Goal: Task Accomplishment & Management: Use online tool/utility

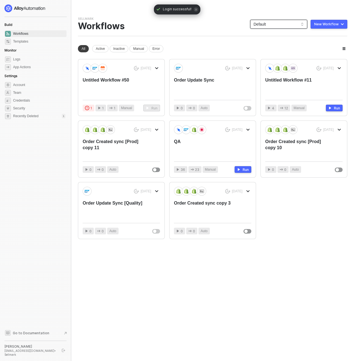
click at [285, 23] on span "Default" at bounding box center [278, 24] width 50 height 8
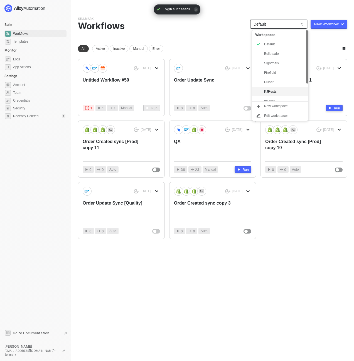
scroll to position [23, 0]
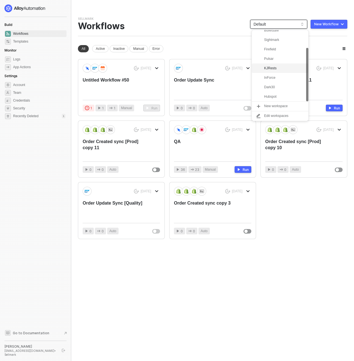
click at [272, 64] on div "KJRests" at bounding box center [280, 67] width 56 height 9
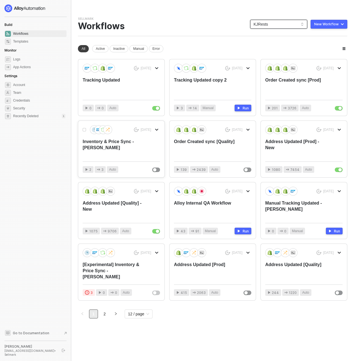
click at [123, 142] on div "Inventory & Price Sync - DAN" at bounding box center [114, 148] width 62 height 18
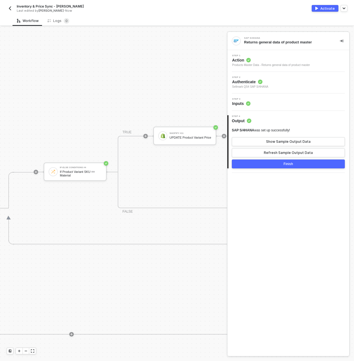
scroll to position [97, 857]
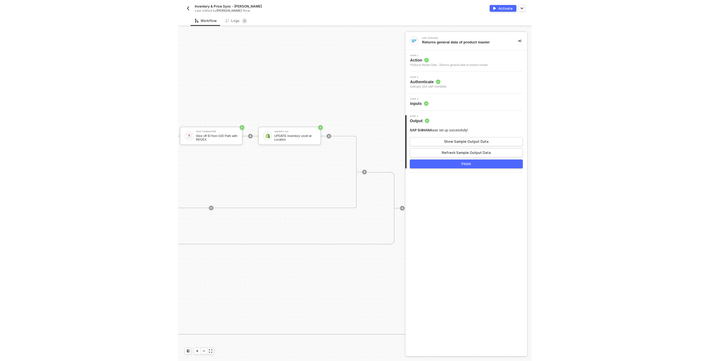
scroll to position [97, 668]
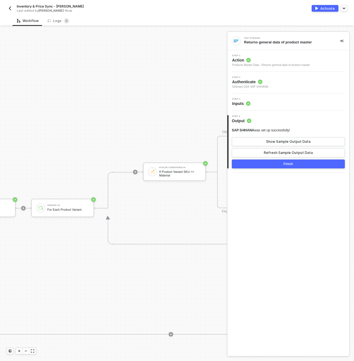
click at [109, 9] on div "Last edited by Scott Cogswell - Now" at bounding box center [90, 11] width 147 height 4
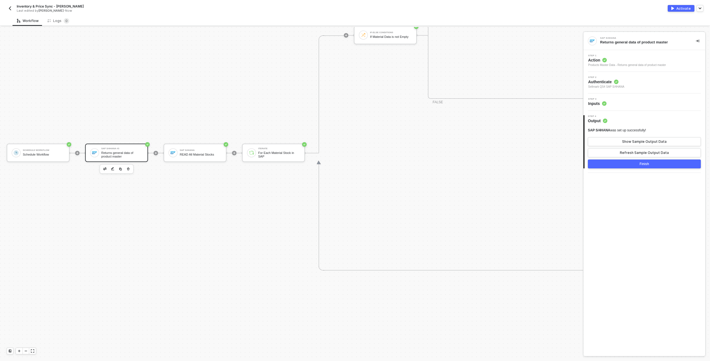
scroll to position [350, 0]
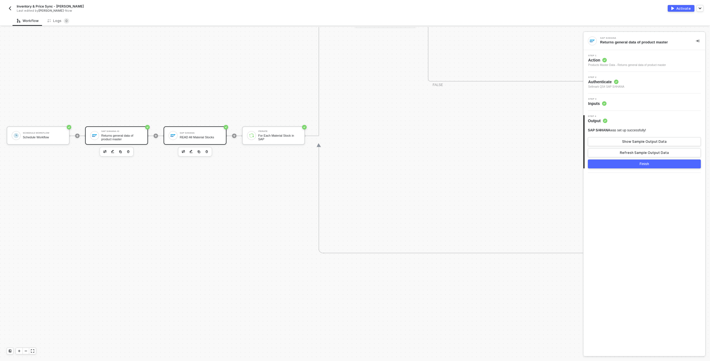
click at [219, 137] on div "READ All Material Stocks" at bounding box center [201, 137] width 42 height 4
click at [29, 138] on div "Schedule Workflow" at bounding box center [44, 137] width 42 height 4
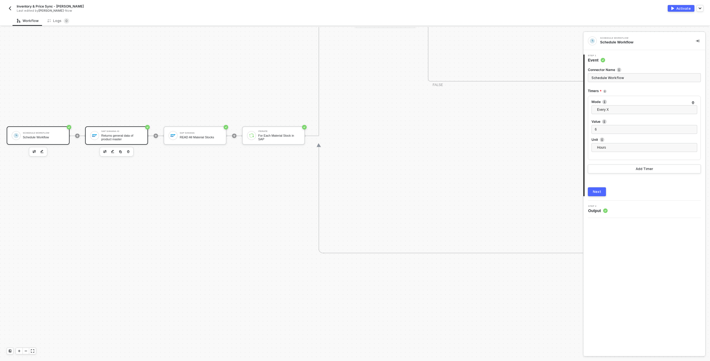
click at [98, 136] on div at bounding box center [94, 135] width 9 height 9
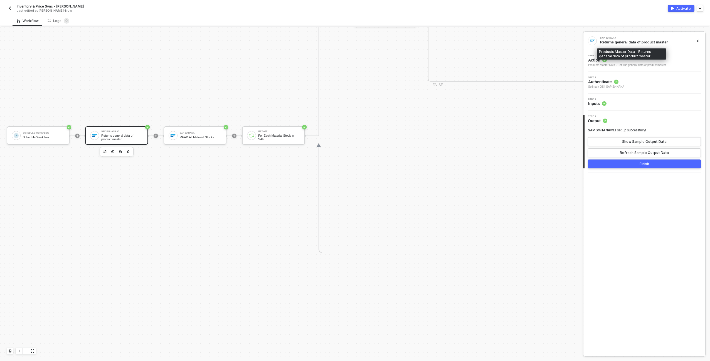
click at [354, 65] on div "Products Master Data - Returns general data of product master" at bounding box center [627, 65] width 78 height 4
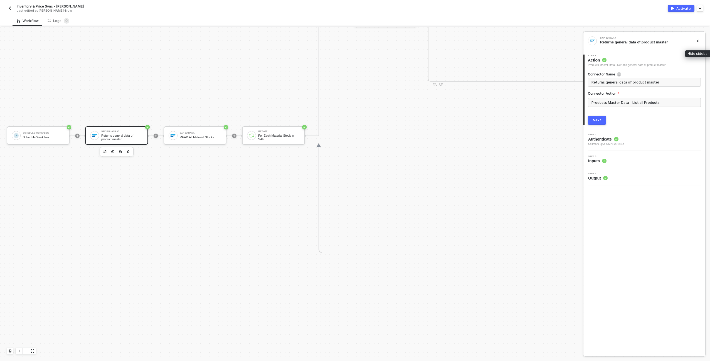
click at [354, 39] on button "button" at bounding box center [697, 41] width 7 height 7
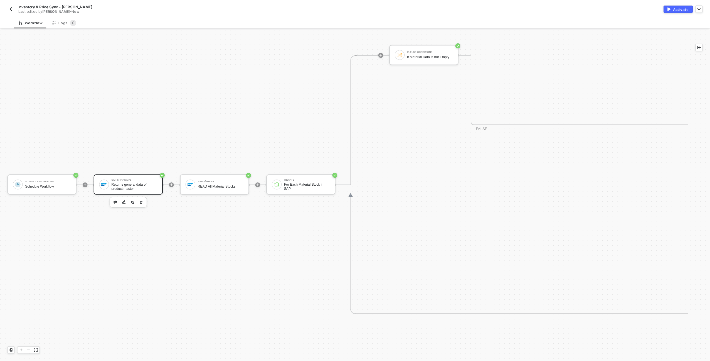
scroll to position [301, 0]
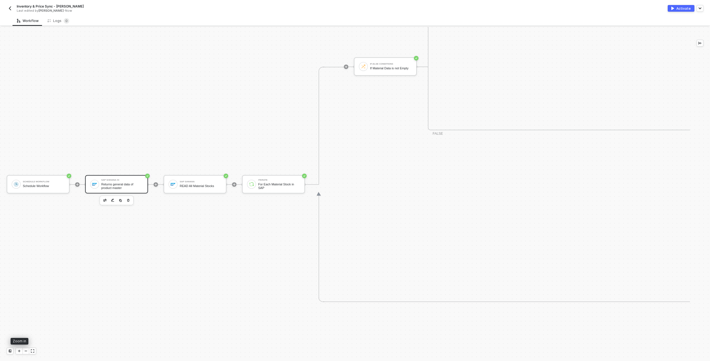
click at [17, 351] on div at bounding box center [19, 351] width 7 height 6
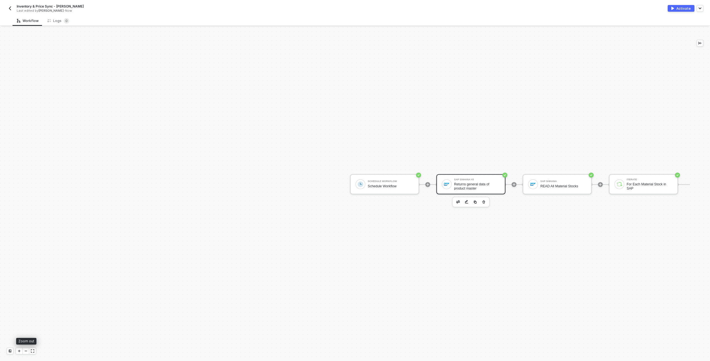
click at [26, 353] on div at bounding box center [26, 351] width 7 height 6
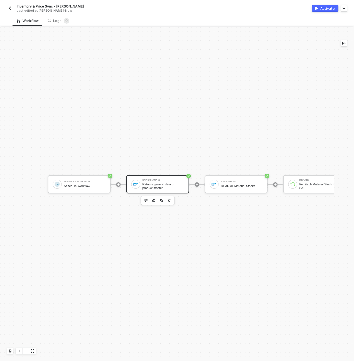
scroll to position [301, 267]
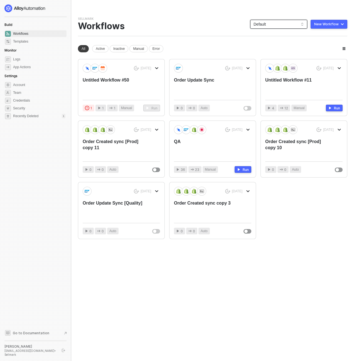
click at [304, 22] on span "Default" at bounding box center [278, 24] width 50 height 8
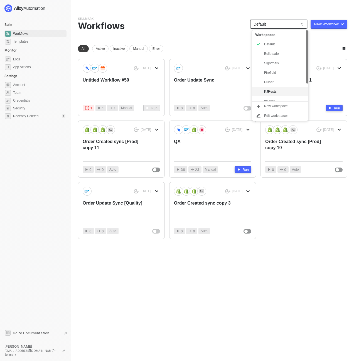
click at [281, 90] on div "KJRests" at bounding box center [284, 91] width 41 height 7
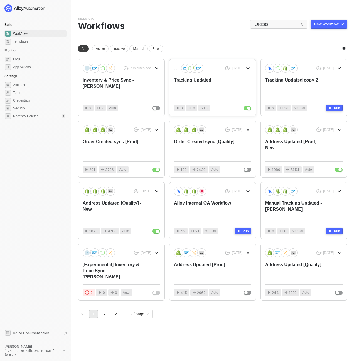
click at [210, 82] on div "Tracking Updated" at bounding box center [205, 86] width 62 height 18
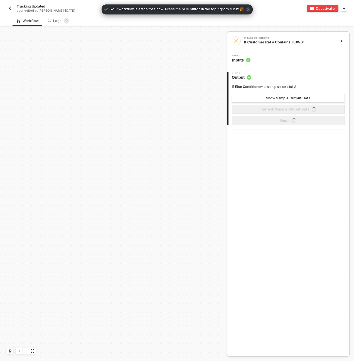
scroll to position [194, 0]
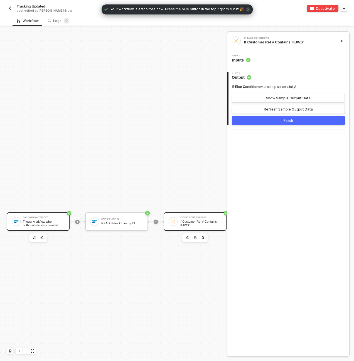
click at [24, 228] on div "SAP S/4HANA Trigger Trigger workflow when outbound delivery created" at bounding box center [38, 221] width 63 height 18
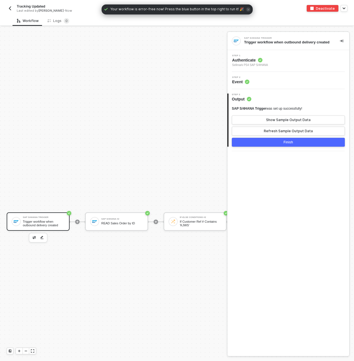
click at [266, 72] on div "Step 1 Authenticate Sellmark PS4 SAP S/4HANA" at bounding box center [288, 61] width 122 height 22
click at [266, 79] on div "Step 2 Event" at bounding box center [288, 80] width 122 height 17
click at [268, 63] on span "Authenticate" at bounding box center [250, 60] width 36 height 6
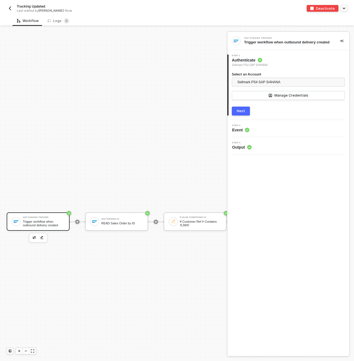
click at [241, 133] on span "Event" at bounding box center [240, 130] width 17 height 6
click at [239, 111] on button "Next" at bounding box center [241, 111] width 18 height 9
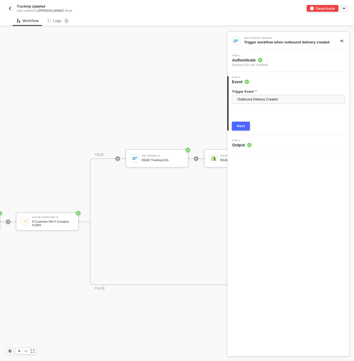
scroll to position [194, 200]
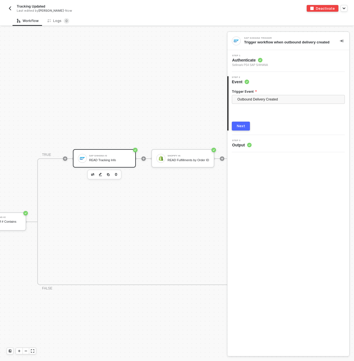
click at [112, 157] on div "SAP S/4HANA #3 READ Tracking Info" at bounding box center [110, 158] width 42 height 11
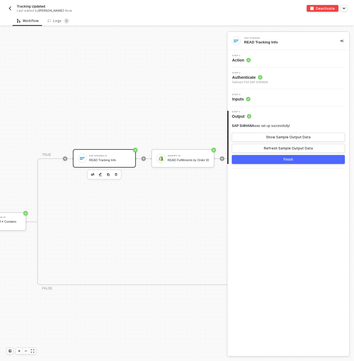
click at [286, 79] on div "Step 2 Authenticate Sellmark PS4 SAP S/4HANA" at bounding box center [289, 78] width 120 height 13
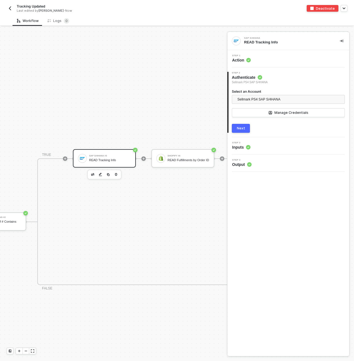
click at [287, 57] on div "Step 1 Action" at bounding box center [289, 59] width 120 height 8
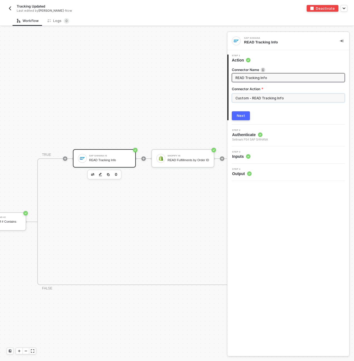
click at [274, 100] on input "Custom - READ Tracking Info" at bounding box center [288, 97] width 113 height 9
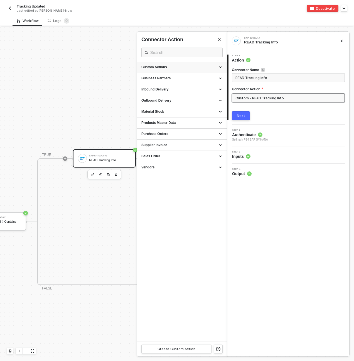
click at [221, 69] on div "Custom Actions" at bounding box center [181, 67] width 81 height 5
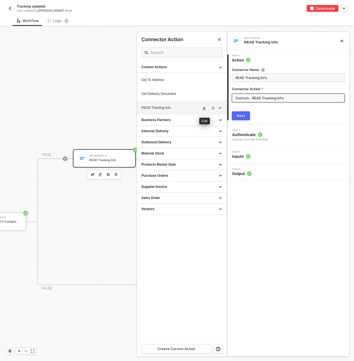
click at [204, 108] on icon "icon-edit" at bounding box center [204, 108] width 3 height 3
type textarea "HTTP/1.1 200 OK { "data": { "data": { "d": { "results": [ { "__metadata": { "id…"
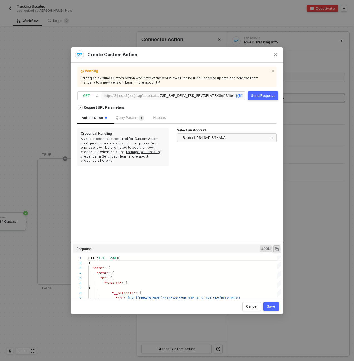
click at [204, 92] on div "ZSD_SHP_DELV_TRK_SRV/DELVTRKSet ?$filter= {{$filter}}" at bounding box center [201, 96] width 83 height 9
copy div "ZSD_SHP_DELV_TRK_SRV/DELVTRKSet ?$filter= {{$filter}}"
click at [144, 117] on sup "1" at bounding box center [142, 118] width 6 height 6
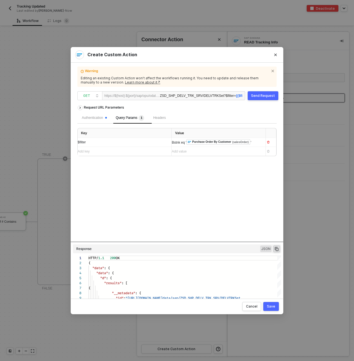
click at [178, 141] on span "Bstnk eq '" at bounding box center [179, 143] width 14 height 4
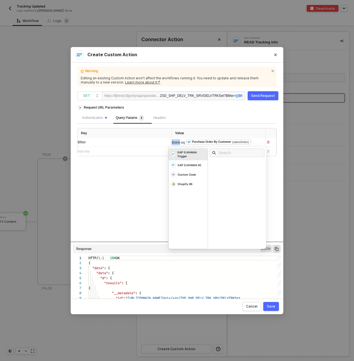
click at [178, 141] on span "Bstnk eq '" at bounding box center [179, 143] width 14 height 4
copy span "Bstnk eq '"
click at [276, 55] on icon "Close" at bounding box center [275, 54] width 3 height 3
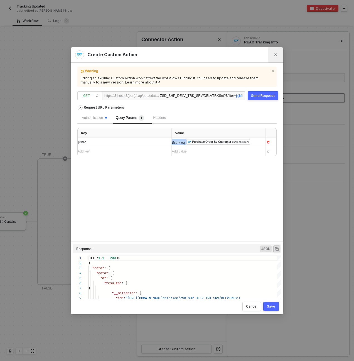
click at [276, 55] on icon "Close" at bounding box center [275, 54] width 3 height 3
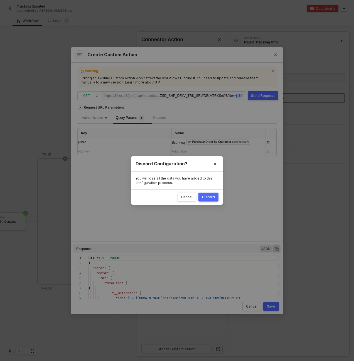
click at [212, 201] on div "Cancel Discard" at bounding box center [177, 197] width 92 height 16
click at [213, 198] on div "Discard" at bounding box center [208, 197] width 13 height 4
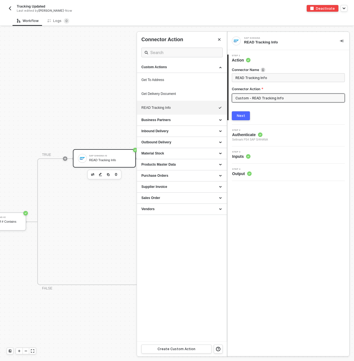
click at [110, 221] on div at bounding box center [177, 194] width 354 height 334
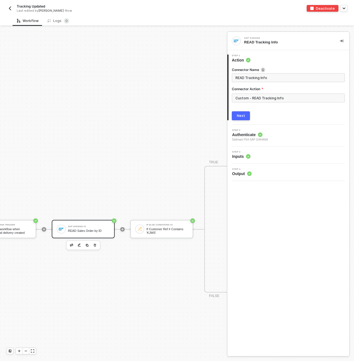
scroll to position [187, 45]
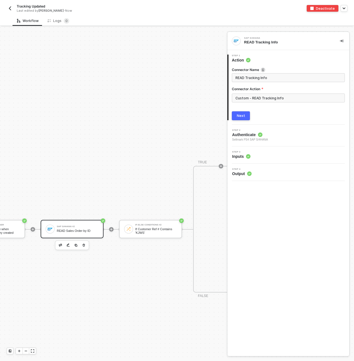
click at [103, 226] on div "SAP S/4HANA #2 READ Sales Order by ID" at bounding box center [72, 229] width 63 height 18
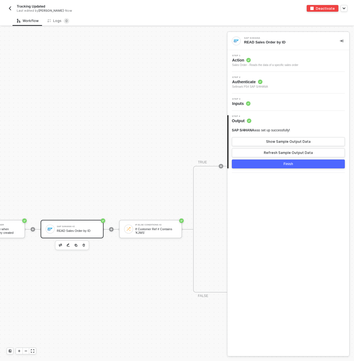
click at [287, 82] on div "Step 2 Authenticate Sellmark PS4 SAP S/4HANA" at bounding box center [289, 82] width 120 height 13
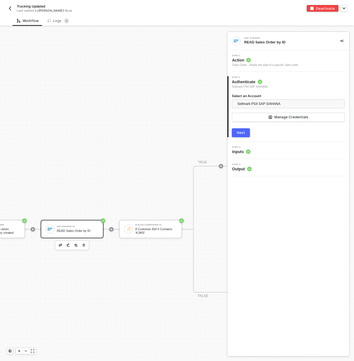
click at [258, 146] on div "Step 3 Inputs" at bounding box center [289, 150] width 120 height 8
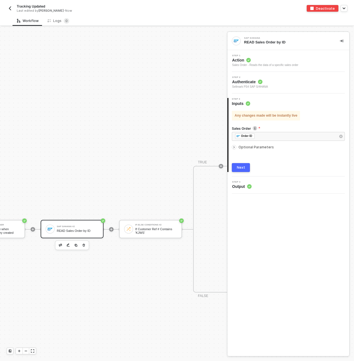
click at [273, 59] on span "Action" at bounding box center [265, 60] width 66 height 6
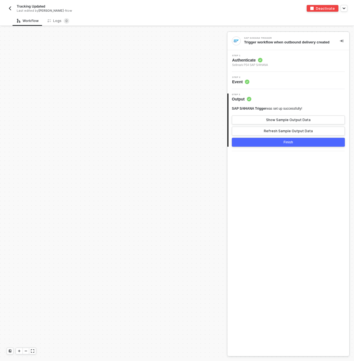
scroll to position [280, 0]
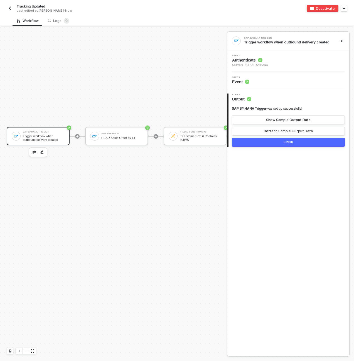
click at [167, 6] on div "Tracking Updated Last edited by Scott Cogswell - Now" at bounding box center [92, 8] width 170 height 9
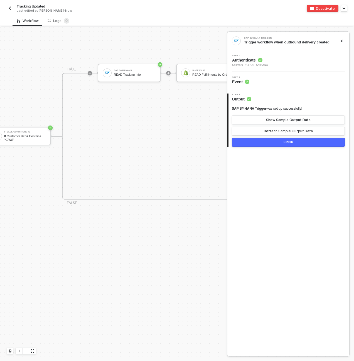
scroll to position [280, 178]
click at [135, 78] on div "SAP S/4HANA #3 READ Tracking Info" at bounding box center [132, 73] width 42 height 11
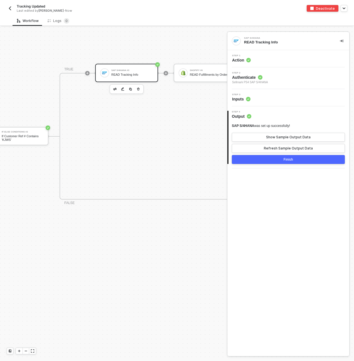
click at [270, 96] on div "Step 3 Inputs" at bounding box center [289, 97] width 120 height 8
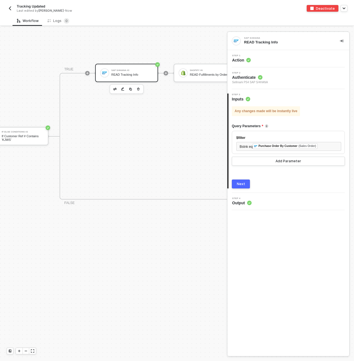
click at [270, 61] on div "Step 1 Action" at bounding box center [289, 59] width 120 height 8
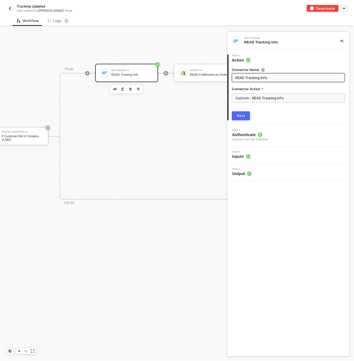
click at [275, 98] on input "Custom - READ Tracking Info" at bounding box center [288, 97] width 113 height 9
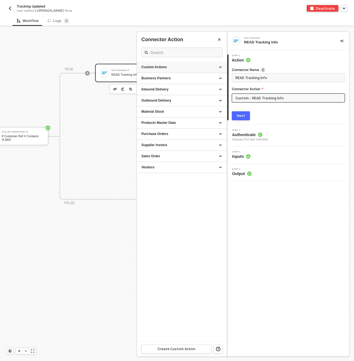
click at [216, 65] on div "Custom Actions" at bounding box center [181, 67] width 81 height 5
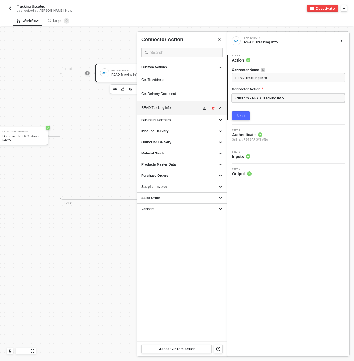
click at [205, 110] on icon "icon-edit" at bounding box center [204, 108] width 3 height 3
type textarea "HTTP/1.1 200 OK { "data": { "data": { "d": { "results": [ { "__metadata": { "id…"
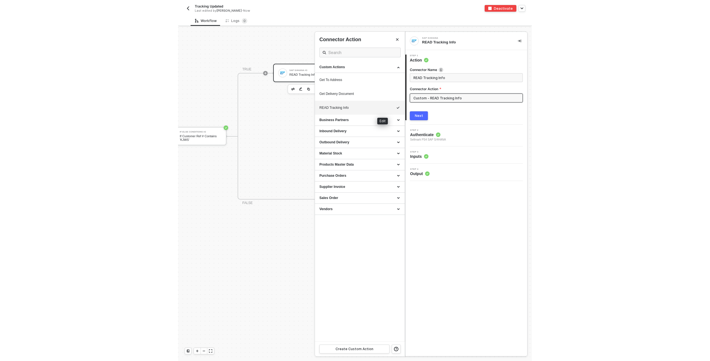
scroll to position [45, 0]
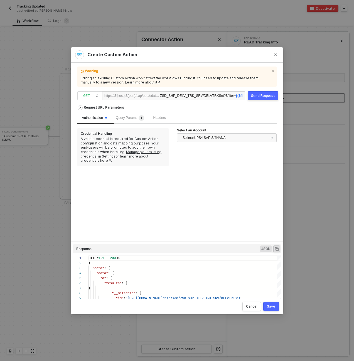
click at [188, 98] on div "ZSD_SHP_DELV_TRK_SRV/DELVTRKSet ?$filter= {{$filter}}" at bounding box center [201, 96] width 83 height 9
copy div "ZSD_SHP_DELV_TRK_SRV"
click at [273, 56] on button "Close" at bounding box center [275, 54] width 9 height 9
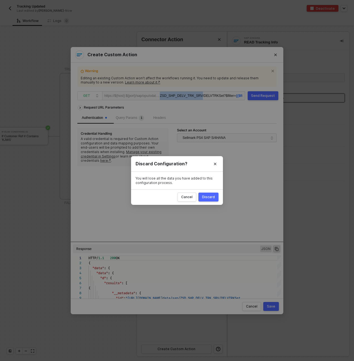
click at [209, 197] on div "Discard" at bounding box center [208, 197] width 13 height 4
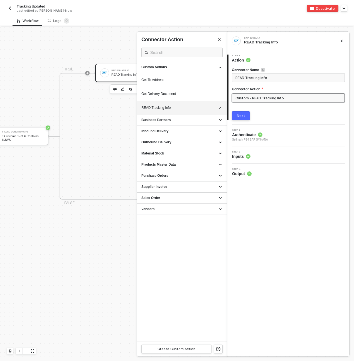
click at [101, 48] on div at bounding box center [177, 194] width 354 height 334
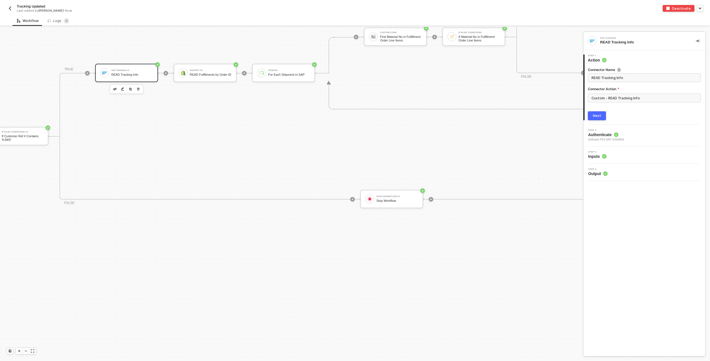
click at [10, 8] on img "button" at bounding box center [10, 8] width 4 height 4
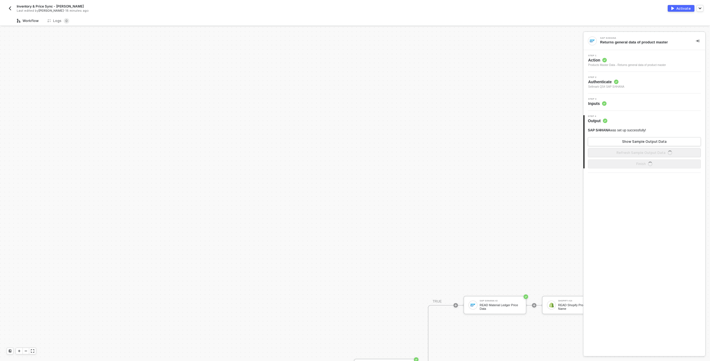
scroll to position [229, 0]
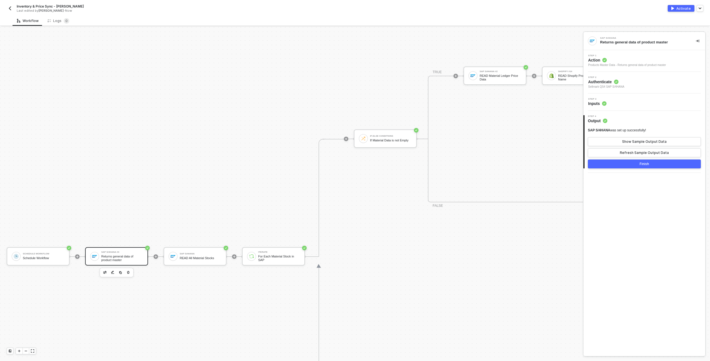
click at [215, 129] on div "Schedule Workflow Schedule Workflow SAP S/4HANA #3 Returns general data of prod…" at bounding box center [648, 256] width 1297 height 917
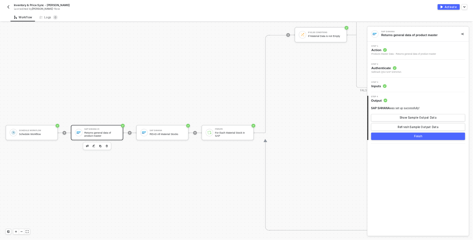
scroll to position [290, 0]
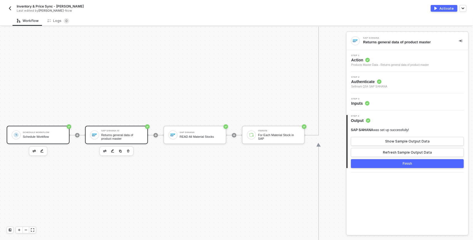
click at [55, 131] on div "Schedule Workflow Schedule Workflow" at bounding box center [44, 135] width 42 height 11
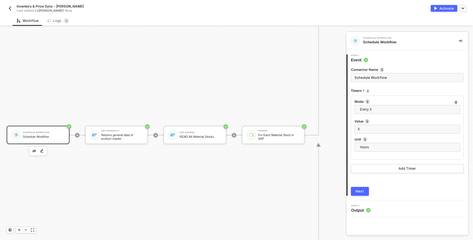
click at [36, 6] on span "Inventory & Price Sync - [PERSON_NAME]" at bounding box center [50, 6] width 67 height 5
click at [36, 6] on input "Inventory & Price Sync - [PERSON_NAME]" at bounding box center [64, 6] width 95 height 7
click at [122, 137] on div "Returns general data of product master" at bounding box center [122, 137] width 42 height 7
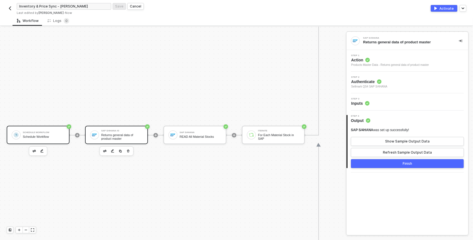
click at [61, 130] on div "Schedule Workflow Schedule Workflow" at bounding box center [44, 135] width 42 height 11
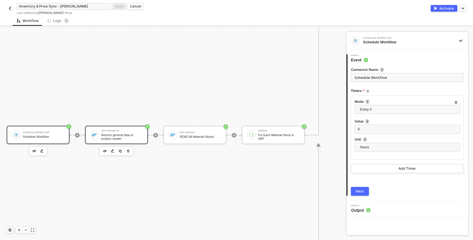
click at [114, 135] on div "Returns general data of product master" at bounding box center [122, 137] width 42 height 7
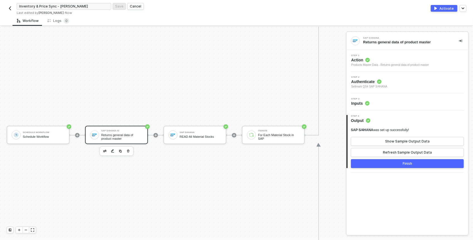
click at [417, 64] on div "Products Master Data - Returns general data of product master" at bounding box center [390, 65] width 78 height 4
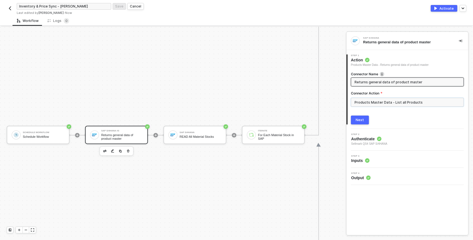
click at [412, 102] on input "Products Master Data - List all Products" at bounding box center [407, 102] width 113 height 9
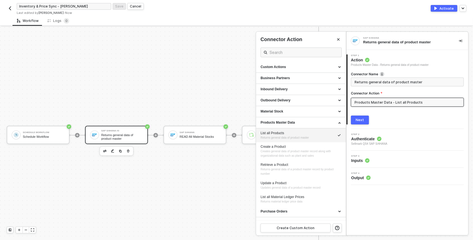
click at [384, 175] on div "Step 4 Output" at bounding box center [408, 177] width 120 height 8
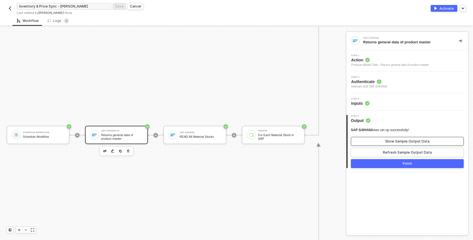
click at [391, 141] on div "Show Sample Output Data" at bounding box center [407, 141] width 45 height 4
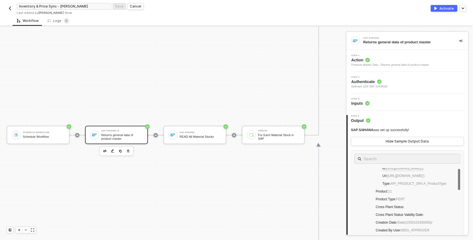
scroll to position [48, 0]
click at [140, 130] on div "SAP S/4HANA #3 Returns general data of product master" at bounding box center [116, 135] width 63 height 18
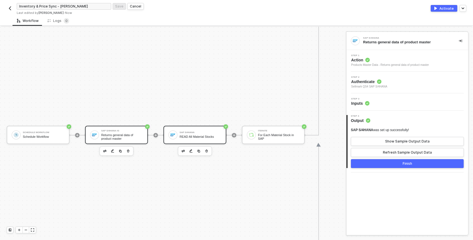
click at [179, 136] on div "SAP S/4HANA READ All Material Stocks" at bounding box center [200, 135] width 44 height 11
click at [384, 98] on div "Step 3 Inputs" at bounding box center [408, 102] width 120 height 8
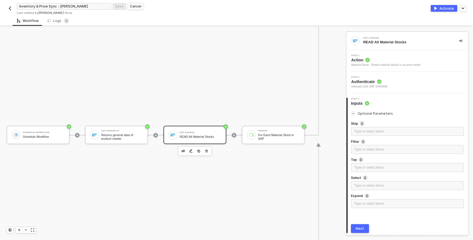
click at [395, 80] on div "Step 2 Authenticate Sellmark QS4 SAP S/4HANA" at bounding box center [408, 82] width 120 height 13
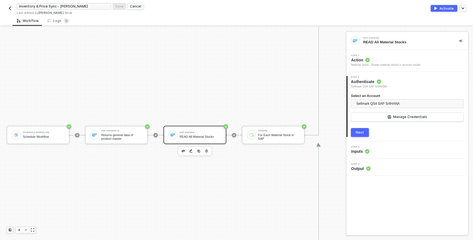
click at [188, 121] on div at bounding box center [156, 135] width 74 height 43
click at [357, 133] on div "Next" at bounding box center [360, 132] width 8 height 4
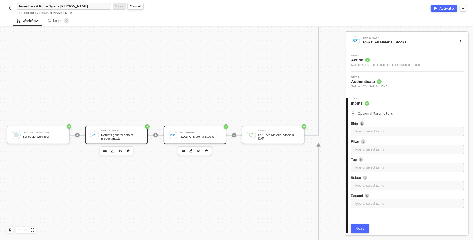
click at [122, 134] on div "Returns general data of product master" at bounding box center [122, 137] width 42 height 7
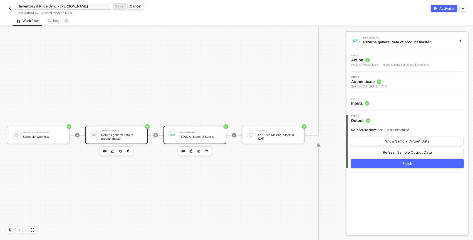
click at [191, 137] on div "READ All Material Stocks" at bounding box center [201, 137] width 42 height 4
click at [387, 104] on div "Step 3 Inputs" at bounding box center [408, 102] width 120 height 8
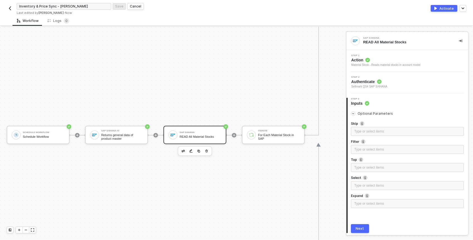
scroll to position [19, 0]
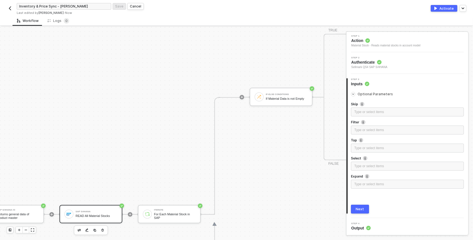
scroll to position [211, 119]
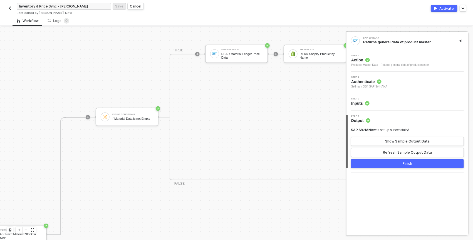
scroll to position [191, 274]
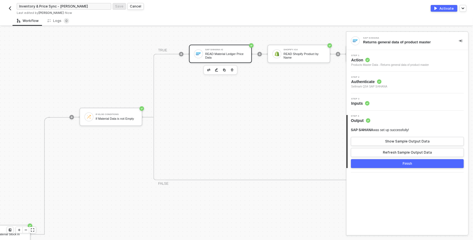
click at [217, 51] on div "SAP S/4HANA #2 READ Material Ledger Price Data" at bounding box center [226, 54] width 42 height 11
click at [397, 65] on div "Products Master Data - Returns material ledger price data" at bounding box center [386, 65] width 71 height 4
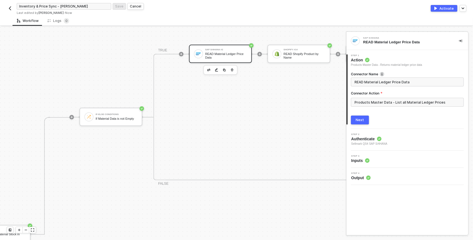
click at [376, 158] on div "Step 3 Inputs" at bounding box center [408, 159] width 120 height 8
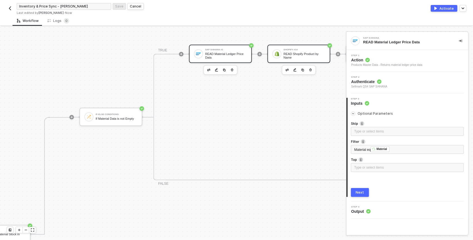
click at [299, 51] on div "Shopify #14 READ Shopify Product by Name" at bounding box center [305, 54] width 42 height 11
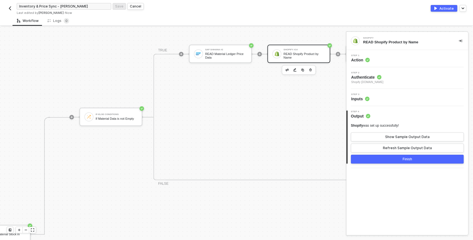
click at [392, 98] on div "Step 3 Inputs" at bounding box center [408, 97] width 120 height 8
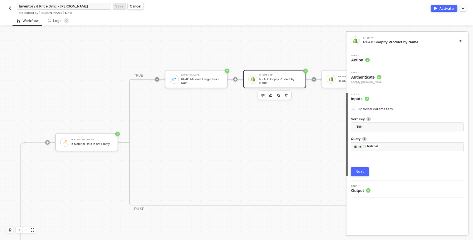
scroll to position [165, 341]
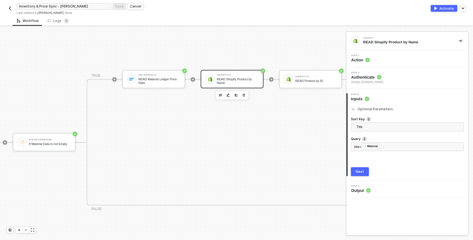
click at [317, 80] on div "READ Product by ID" at bounding box center [316, 81] width 42 height 4
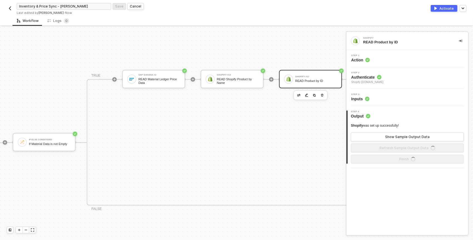
click at [381, 98] on div "Step 3 Inputs" at bounding box center [408, 97] width 120 height 8
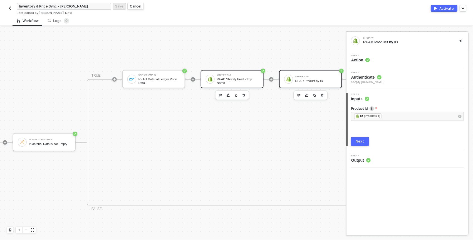
click at [208, 85] on div "Shopify #14 READ Shopify Product by Name" at bounding box center [232, 79] width 63 height 18
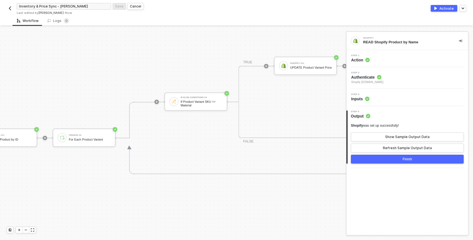
scroll to position [107, 668]
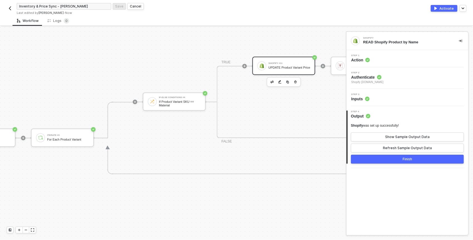
click at [298, 70] on div "UPDATE Product Variant Price" at bounding box center [290, 68] width 42 height 4
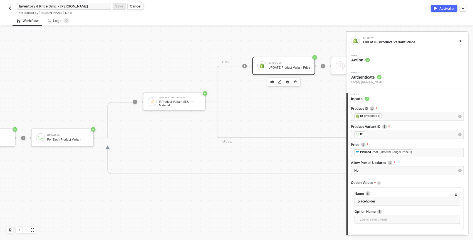
click at [85, 113] on div "If-Else Conditions If Material Data is not Empty TRUE SAP S/4HANA #2 READ Mater…" at bounding box center [138, 201] width 905 height 235
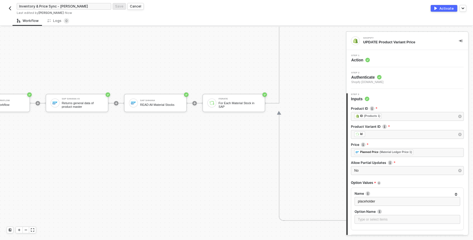
scroll to position [322, 37]
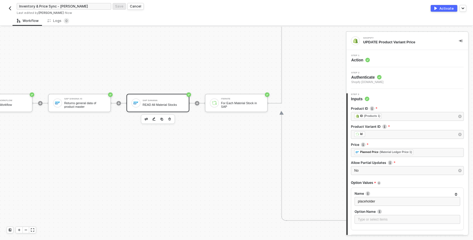
click at [166, 100] on div "SAP S/4HANA" at bounding box center [164, 101] width 42 height 2
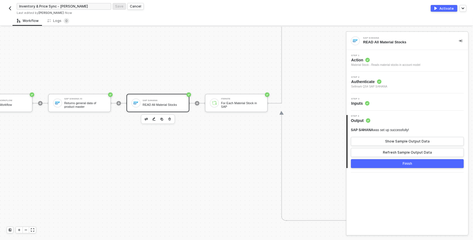
click at [399, 146] on div "SAP S/4HANA was set up successfully! Show Sample Output Data Refresh Sample Out…" at bounding box center [407, 142] width 113 height 29
click at [398, 143] on div "Show Sample Output Data" at bounding box center [407, 141] width 45 height 4
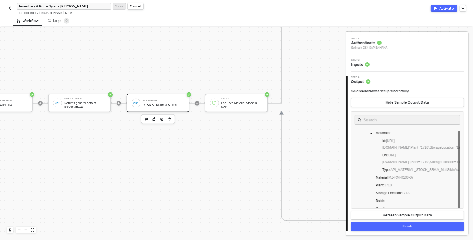
scroll to position [0, 0]
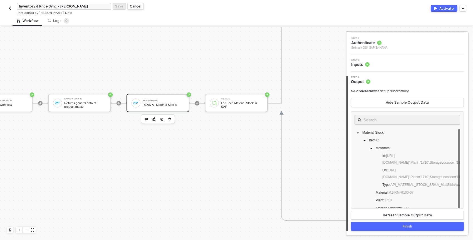
drag, startPoint x: 413, startPoint y: 163, endPoint x: 466, endPoint y: 162, distance: 52.6
click at [466, 162] on div "SAP S/4HANA READ All Material Stocks Step 1 Action Material Stock - Reads mater…" at bounding box center [408, 133] width 122 height 203
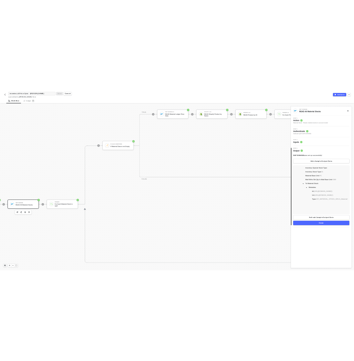
scroll to position [147, 0]
